Goal: Information Seeking & Learning: Learn about a topic

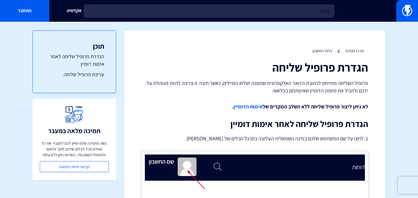
click at [165, 11] on input "פרופי" at bounding box center [209, 10] width 251 height 13
type input "רשימה שחור"
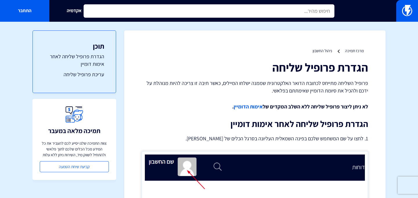
click at [161, 13] on input "text" at bounding box center [209, 10] width 251 height 13
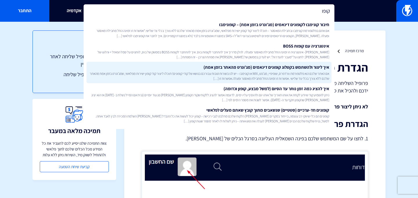
type input "קופו"
click at [199, 79] on span "אם האתר שלכם הוא פלטפורמת וורדפרס, שופיפיי, מג’נטו, WIX או קונימבו – יש לנו בשו…" at bounding box center [209, 76] width 240 height 10
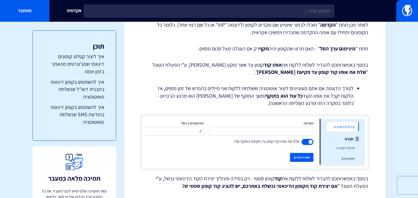
scroll to position [1077, 0]
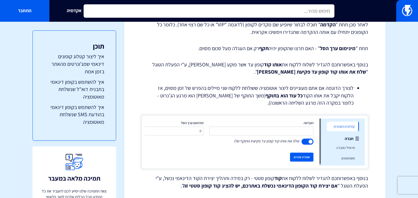
click at [170, 10] on input "text" at bounding box center [209, 10] width 251 height 13
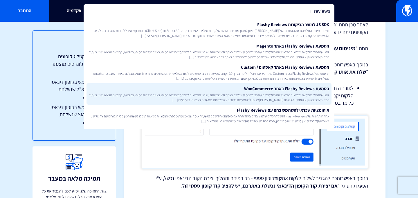
type input "reviews וו"
click at [188, 90] on link "הטמעת Flashy Reviews באתר WooCommerce לפני שנתחיל בהטמעה יש ליצור בפלאשי את האל…" at bounding box center [209, 93] width 245 height 21
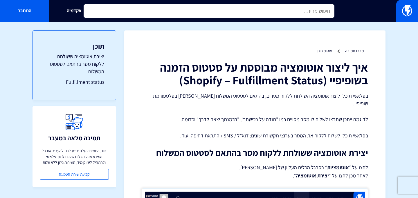
click at [169, 8] on input "text" at bounding box center [209, 10] width 251 height 13
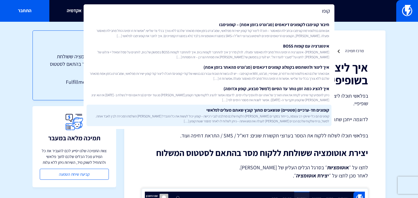
type input "קופו"
click at [216, 111] on link "קופונים חד-ערכיים (סטטיים) שנשאבים מתוך קובץ שאתם מעלים לפלאשי קופונים הם כלי ש…" at bounding box center [209, 115] width 245 height 21
